Goal: Information Seeking & Learning: Learn about a topic

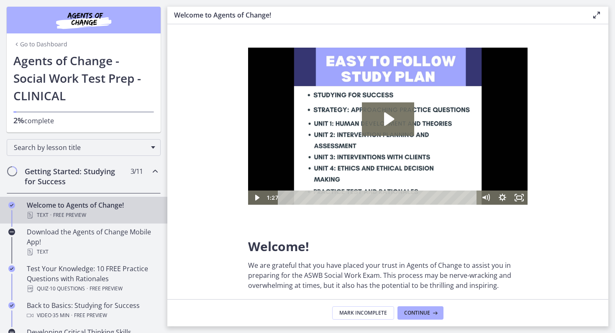
click at [31, 46] on link "Go to Dashboard" at bounding box center [40, 44] width 54 height 8
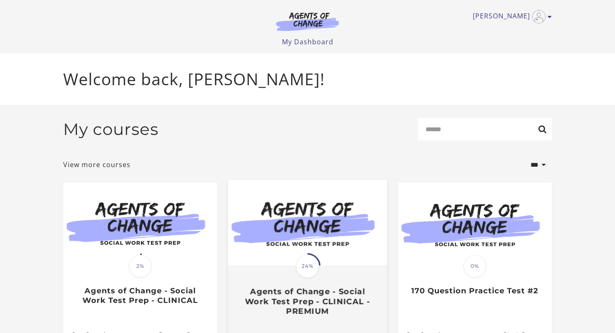
click at [283, 269] on div "Translation missing: en.liquid.partials.dashboard_course_card.progress_descript…" at bounding box center [307, 292] width 159 height 50
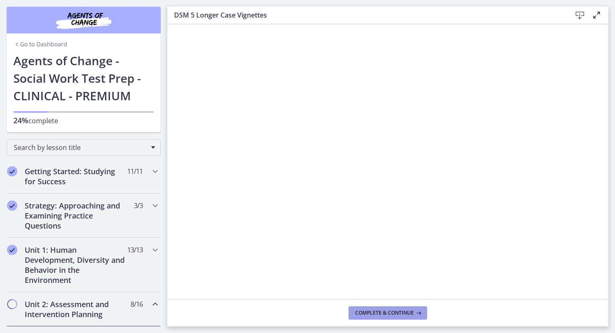
click at [383, 316] on span "Complete & continue" at bounding box center [384, 313] width 59 height 7
click at [155, 305] on icon "Chapters" at bounding box center [155, 305] width 10 height 10
click at [156, 252] on icon "Chapters" at bounding box center [155, 250] width 10 height 10
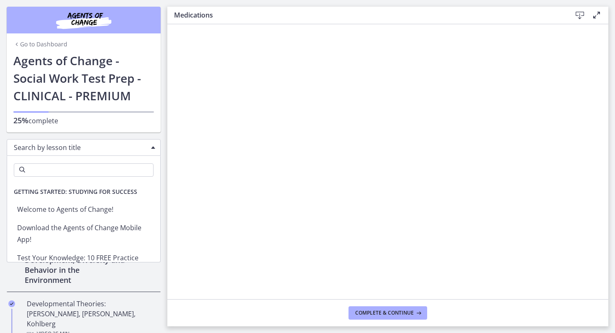
click at [153, 148] on span "Chapters" at bounding box center [153, 147] width 4 height 3
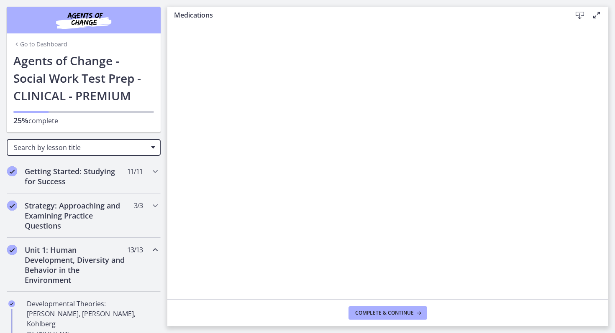
click at [153, 149] on div "Search by lesson title" at bounding box center [84, 147] width 154 height 17
click at [157, 251] on icon "Chapters" at bounding box center [155, 250] width 10 height 10
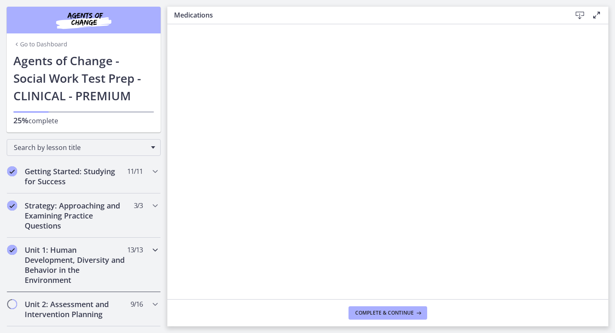
click at [154, 247] on icon "Chapters" at bounding box center [155, 250] width 10 height 10
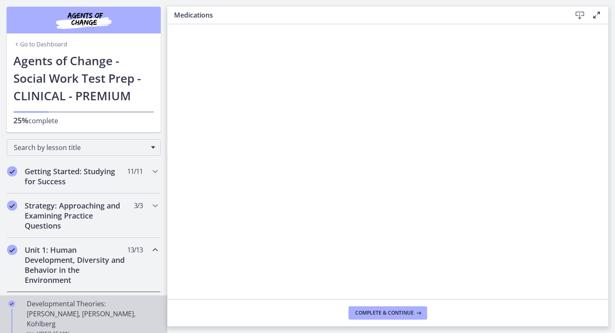
click at [159, 311] on link "Developmental Theories: Erikson, Piaget, Kohlberg Video · 35 min" at bounding box center [83, 319] width 167 height 47
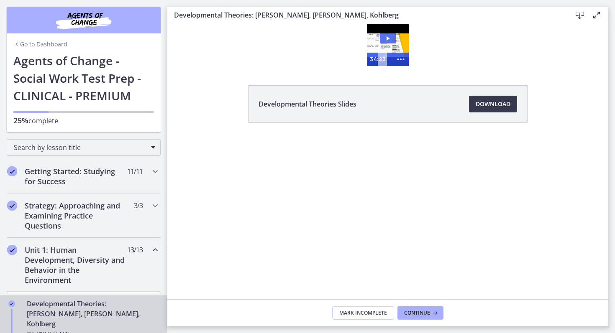
click at [390, 40] on icon "Play Video: crt89dfaoh5c72tgt07g.mp4" at bounding box center [388, 38] width 16 height 10
click at [418, 314] on span "Continue" at bounding box center [417, 313] width 26 height 7
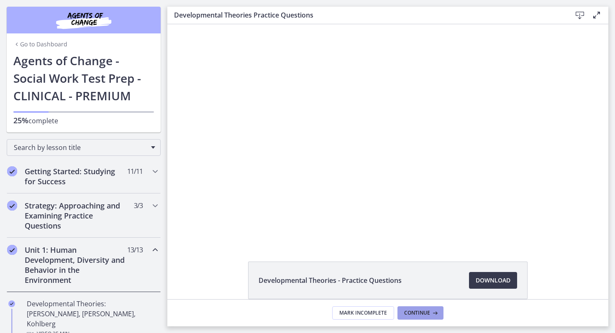
click at [415, 315] on span "Continue" at bounding box center [417, 313] width 26 height 7
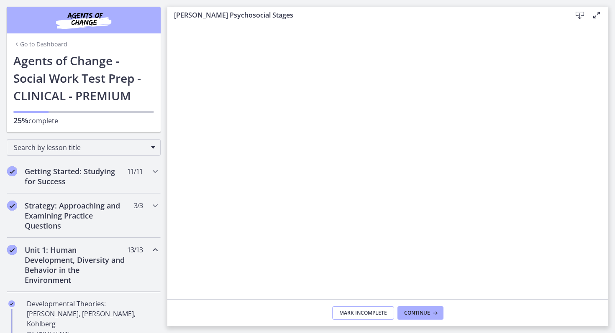
click at [364, 310] on span "Mark Incomplete" at bounding box center [363, 313] width 48 height 7
click at [368, 310] on span "Complete & continue" at bounding box center [384, 313] width 59 height 7
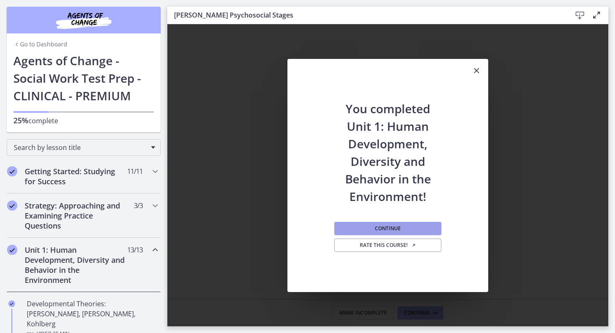
click at [403, 230] on button "Continue" at bounding box center [387, 228] width 107 height 13
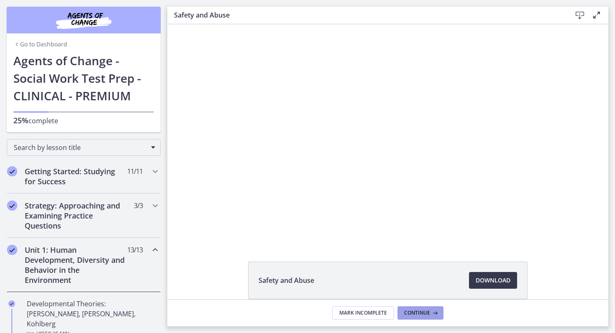
click at [423, 317] on button "Continue" at bounding box center [420, 313] width 46 height 13
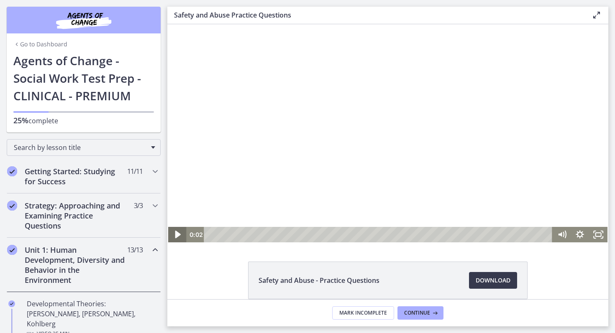
click at [179, 236] on icon "Play Video" at bounding box center [178, 235] width 22 height 18
